Goal: Information Seeking & Learning: Learn about a topic

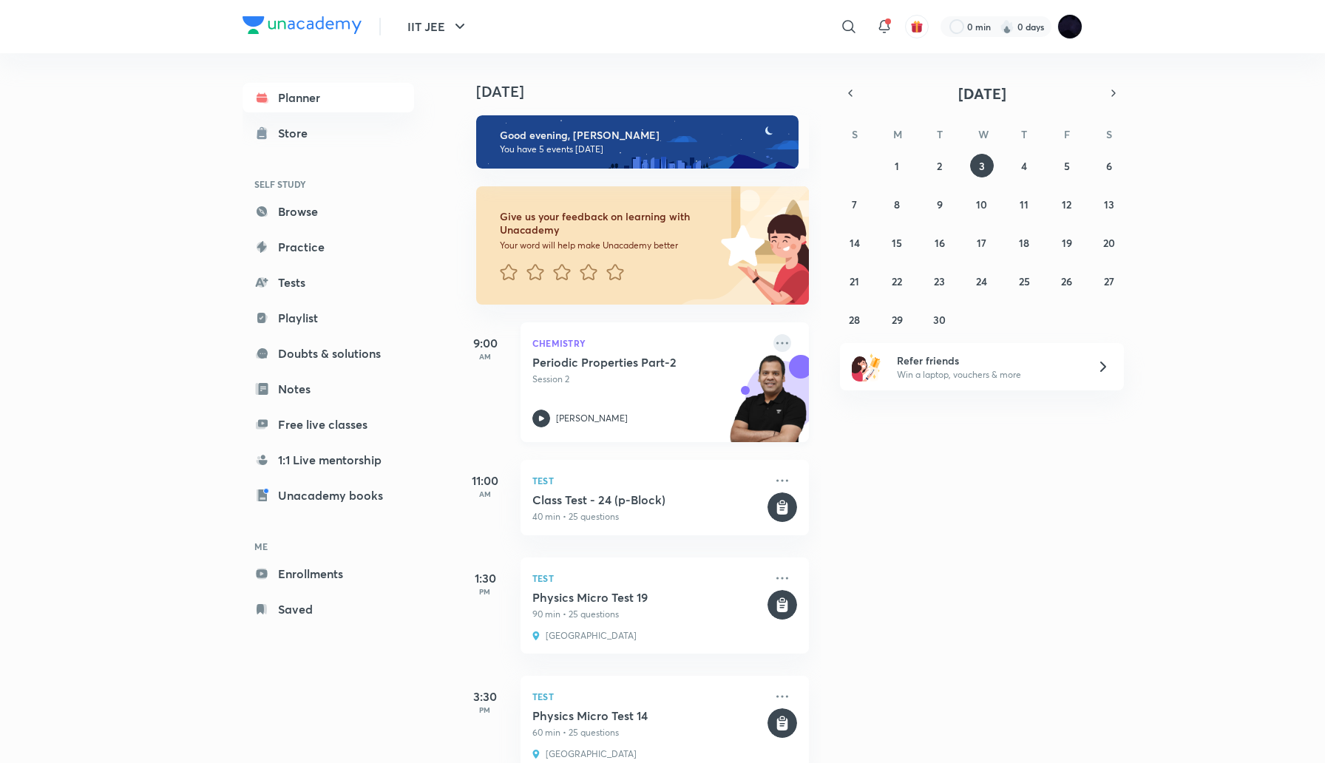
click at [779, 342] on icon at bounding box center [782, 343] width 18 height 18
click at [910, 448] on p "View educator" at bounding box center [896, 446] width 102 height 16
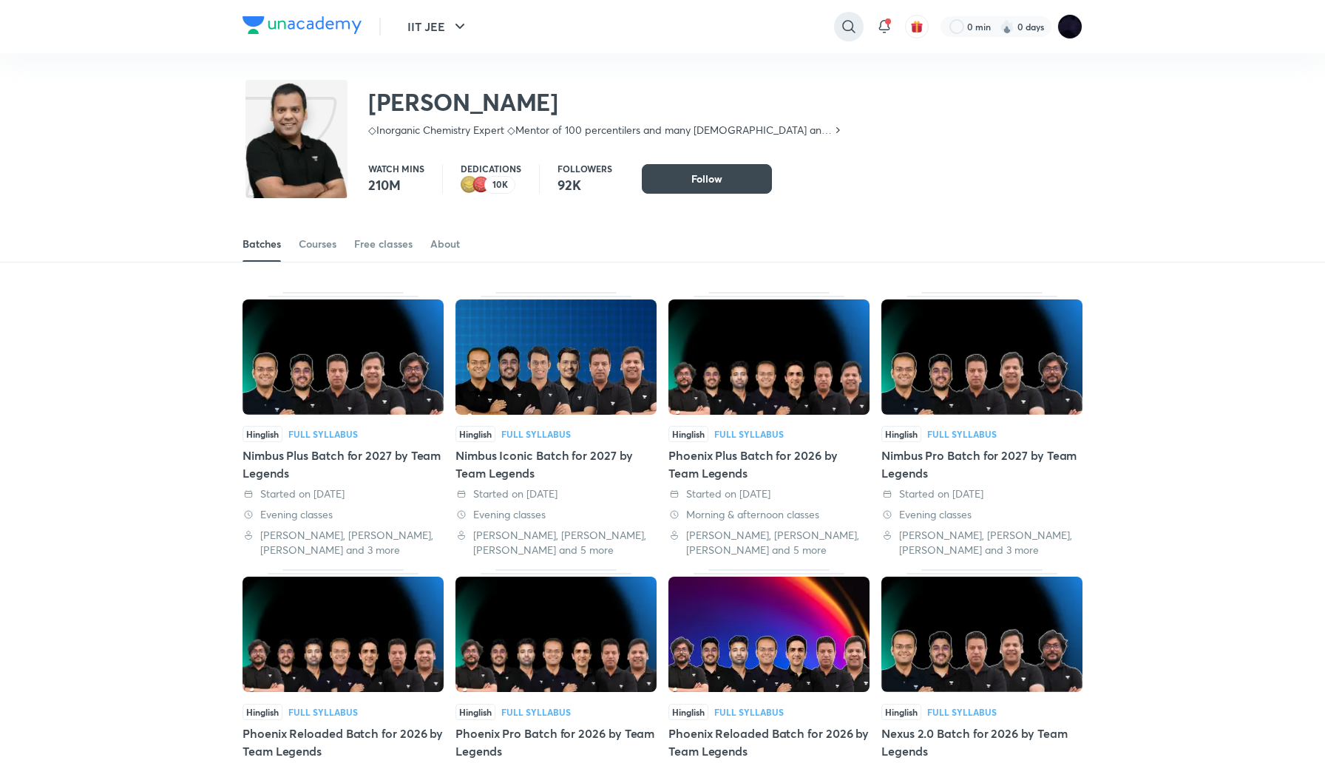
click at [850, 32] on icon at bounding box center [849, 27] width 18 height 18
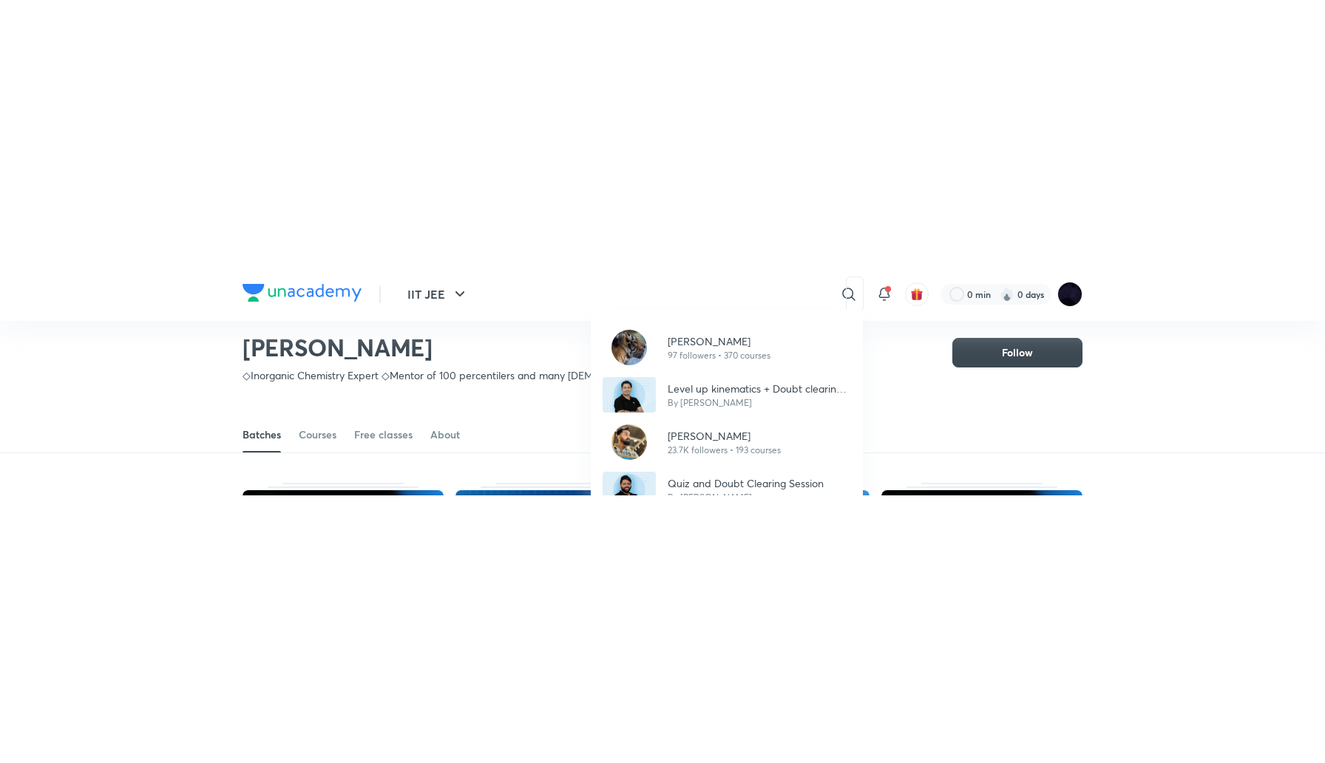
scroll to position [65, 0]
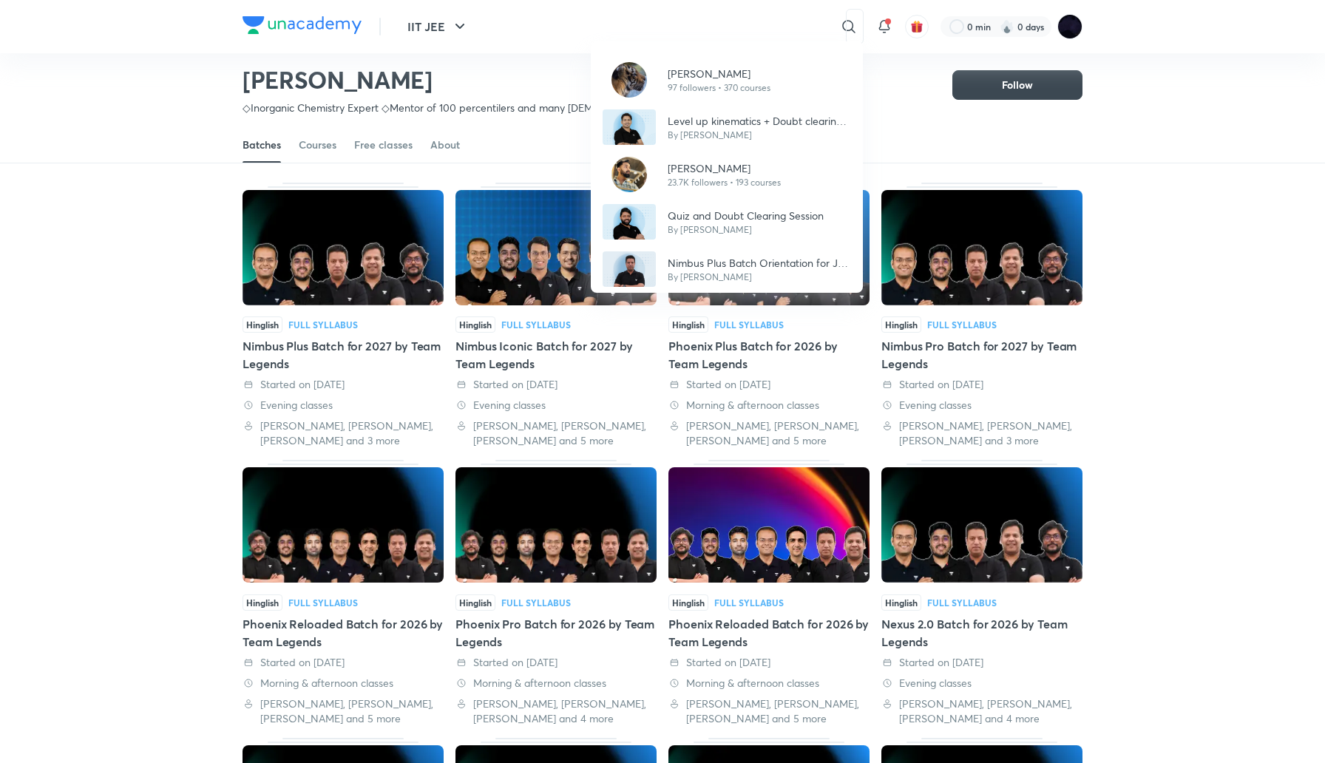
click at [766, 47] on div "[DEMOGRAPHIC_DATA][PERSON_NAME] 97 followers • 370 courses Level up kinematics …" at bounding box center [727, 166] width 272 height 251
